Goal: Obtain resource: Obtain resource

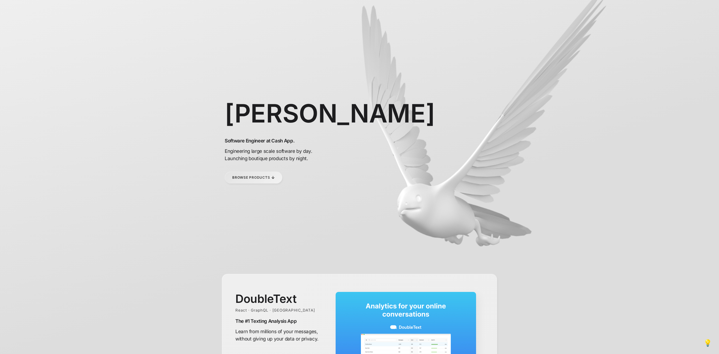
click at [259, 181] on link "Browse Products" at bounding box center [254, 178] width 58 height 12
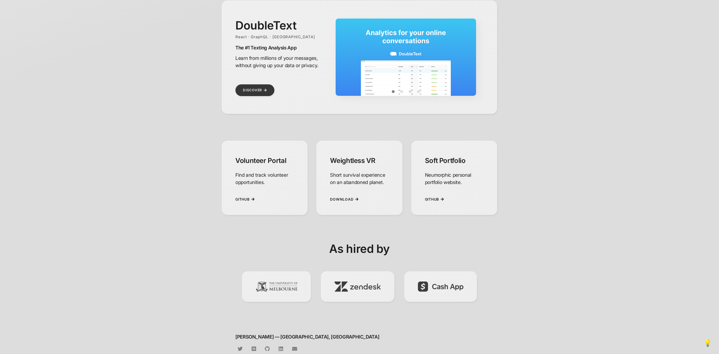
scroll to position [274, 0]
drag, startPoint x: 352, startPoint y: 247, endPoint x: 456, endPoint y: 268, distance: 106.0
click at [455, 268] on div "As hired by" at bounding box center [359, 276] width 275 height 70
click at [276, 243] on h1 "As hired by" at bounding box center [359, 248] width 275 height 14
click at [340, 198] on span "Download" at bounding box center [342, 199] width 23 height 4
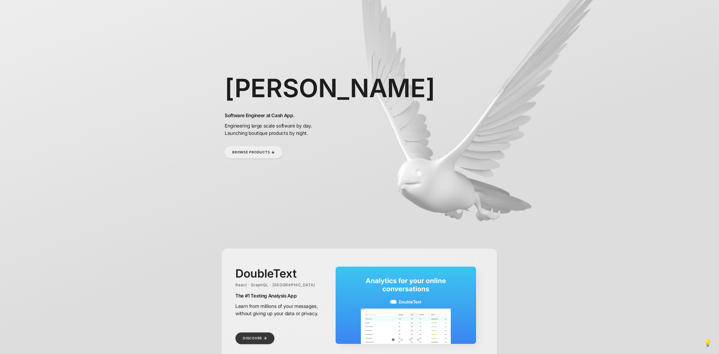
scroll to position [0, 0]
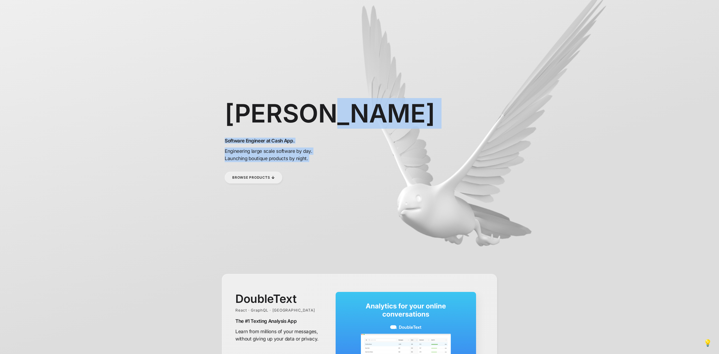
drag, startPoint x: 317, startPoint y: 115, endPoint x: 311, endPoint y: 166, distance: 51.7
click at [311, 166] on div "[PERSON_NAME] Software Engineer at Cash App. Engineering large scale software b…" at bounding box center [281, 141] width 112 height 104
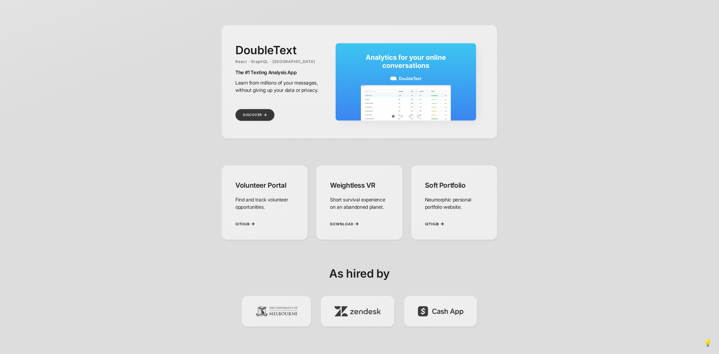
scroll to position [292, 0]
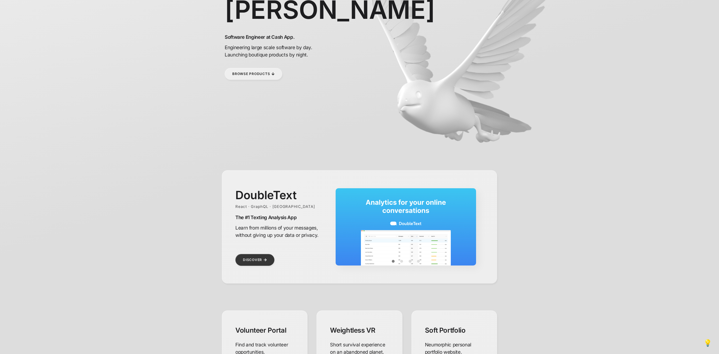
scroll to position [23, 0]
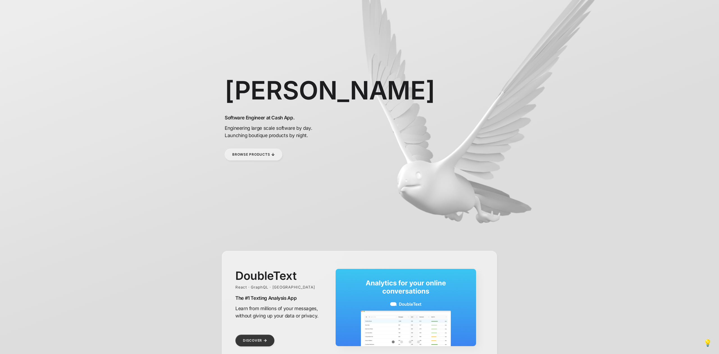
drag, startPoint x: 434, startPoint y: 189, endPoint x: 345, endPoint y: 190, distance: 88.5
click at [345, 190] on div "[PERSON_NAME] Software Engineer at Cash App. Engineering large scale software b…" at bounding box center [359, 122] width 275 height 291
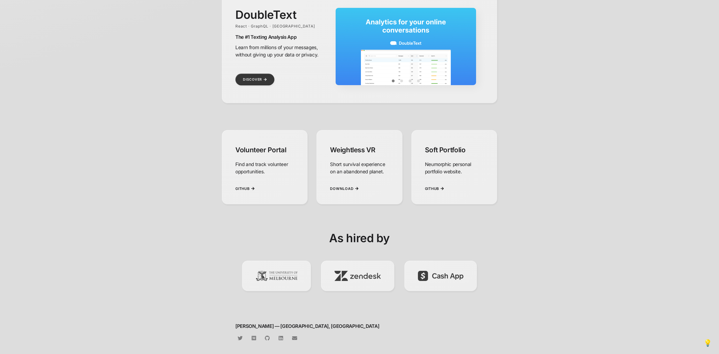
scroll to position [292, 0]
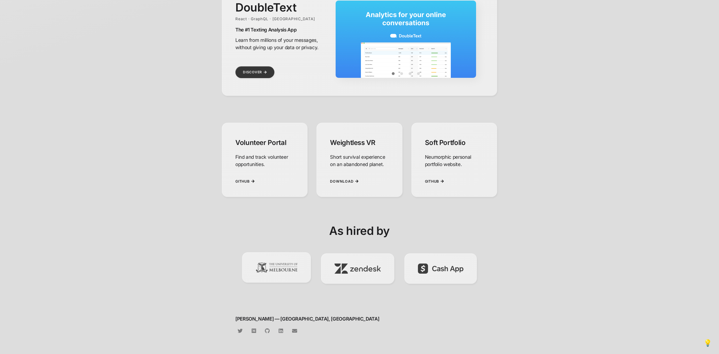
click at [284, 267] on img "Unimelb" at bounding box center [277, 267] width 42 height 10
